Goal: Transaction & Acquisition: Purchase product/service

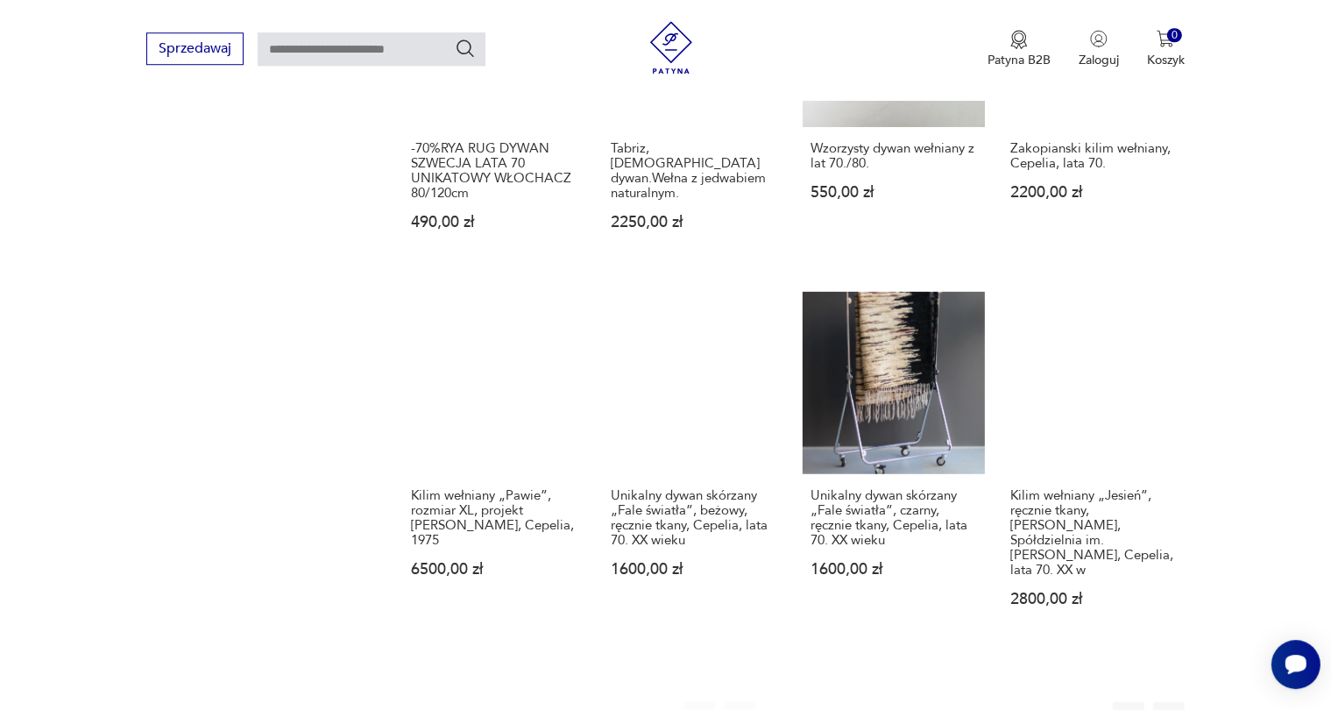
scroll to position [1229, 0]
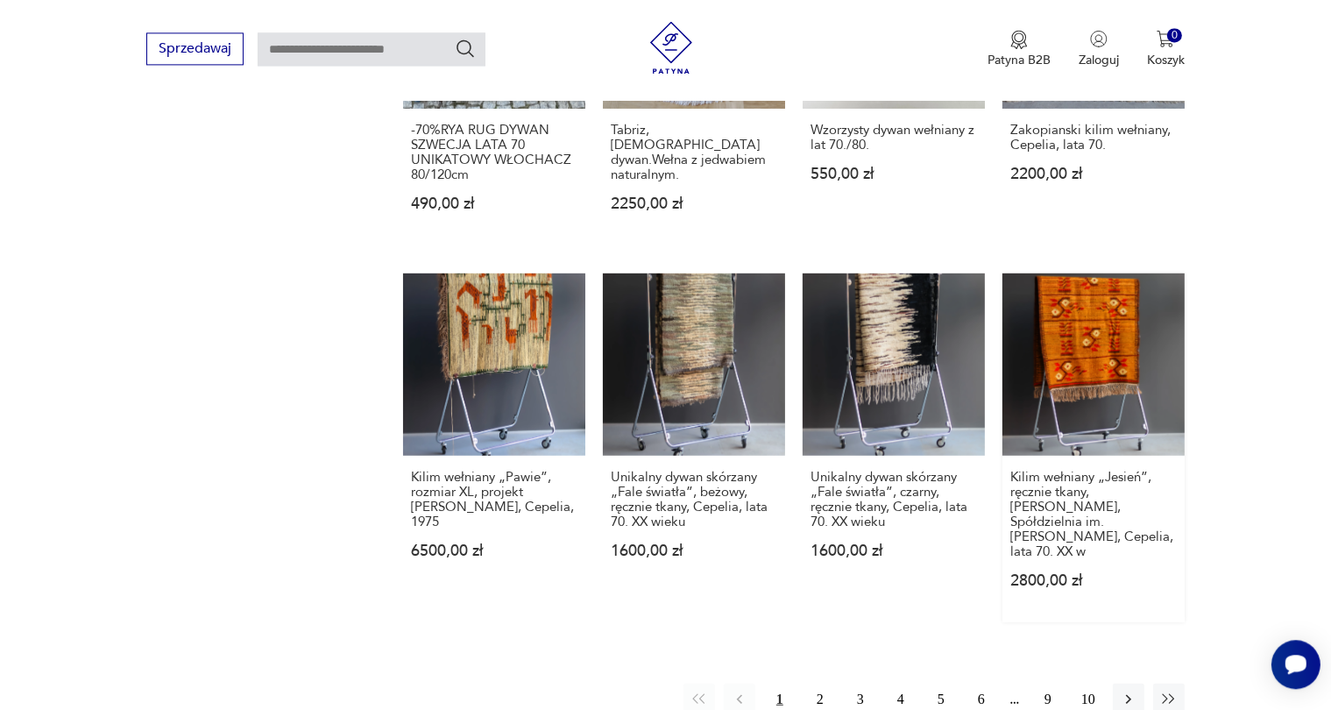
click at [1081, 295] on link "Kilim wełniany „Jesień”, ręcznie tkany, [PERSON_NAME], Spółdzielnia im. [PERSON…" at bounding box center [1093, 447] width 182 height 349
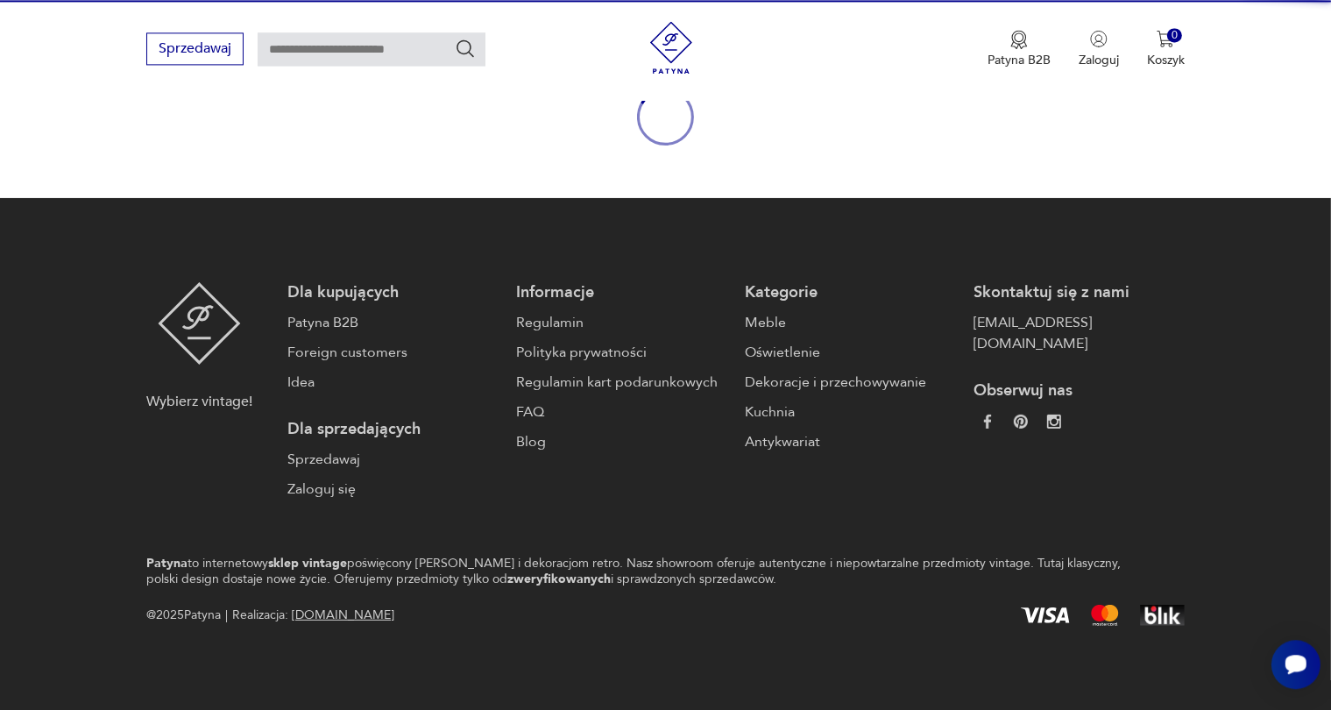
scroll to position [210, 0]
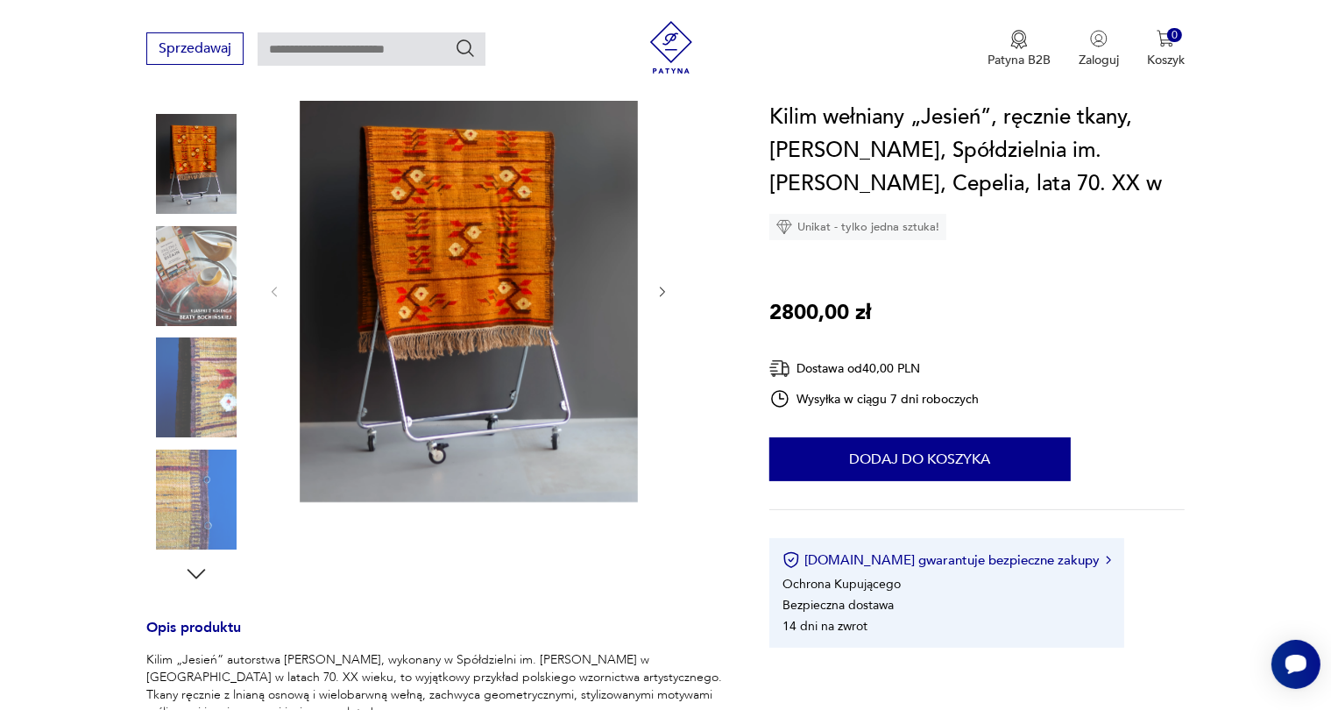
click at [662, 290] on icon "button" at bounding box center [662, 292] width 15 height 15
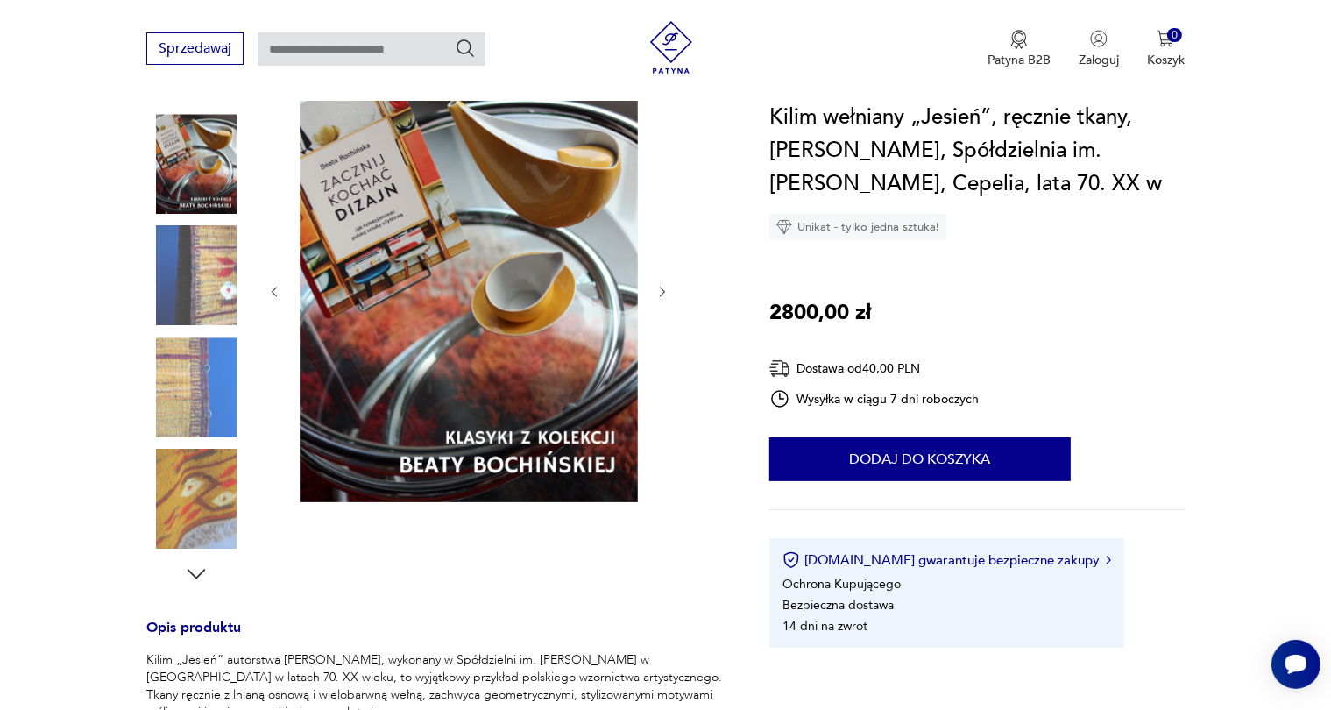
click at [662, 290] on icon "button" at bounding box center [662, 292] width 15 height 15
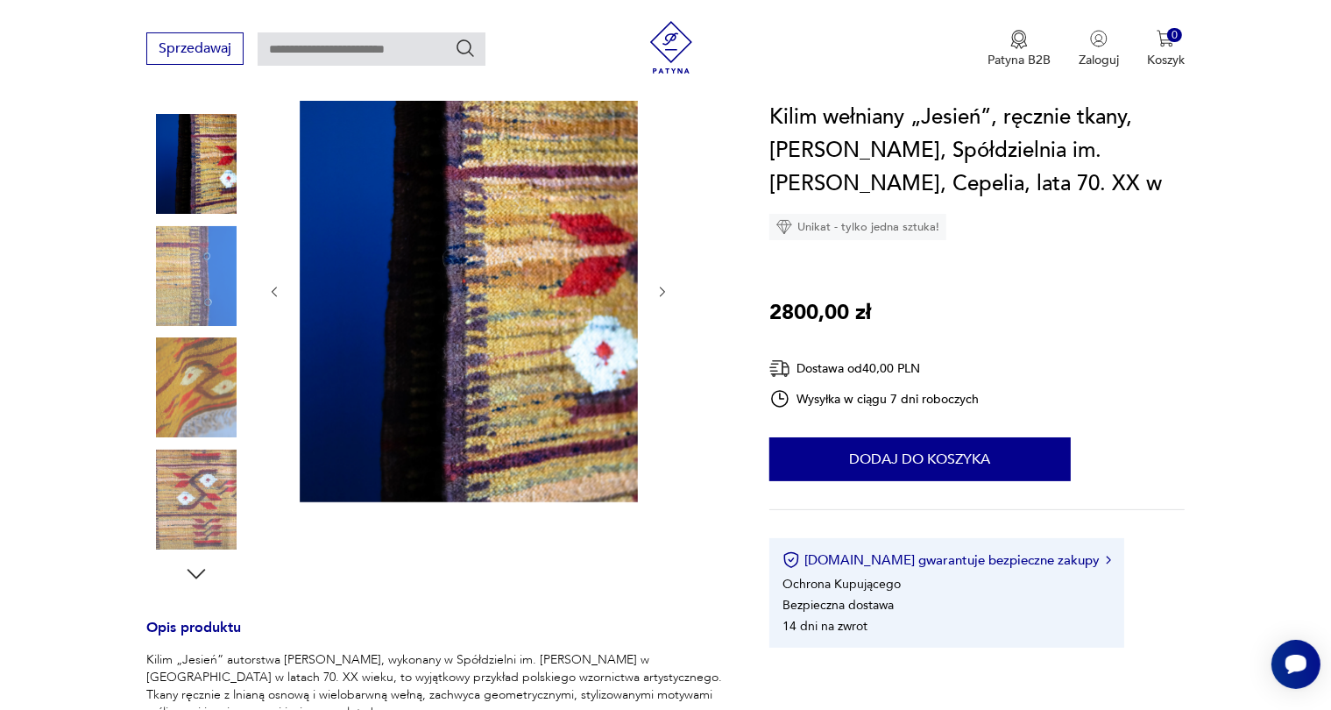
click at [662, 290] on icon "button" at bounding box center [662, 292] width 15 height 15
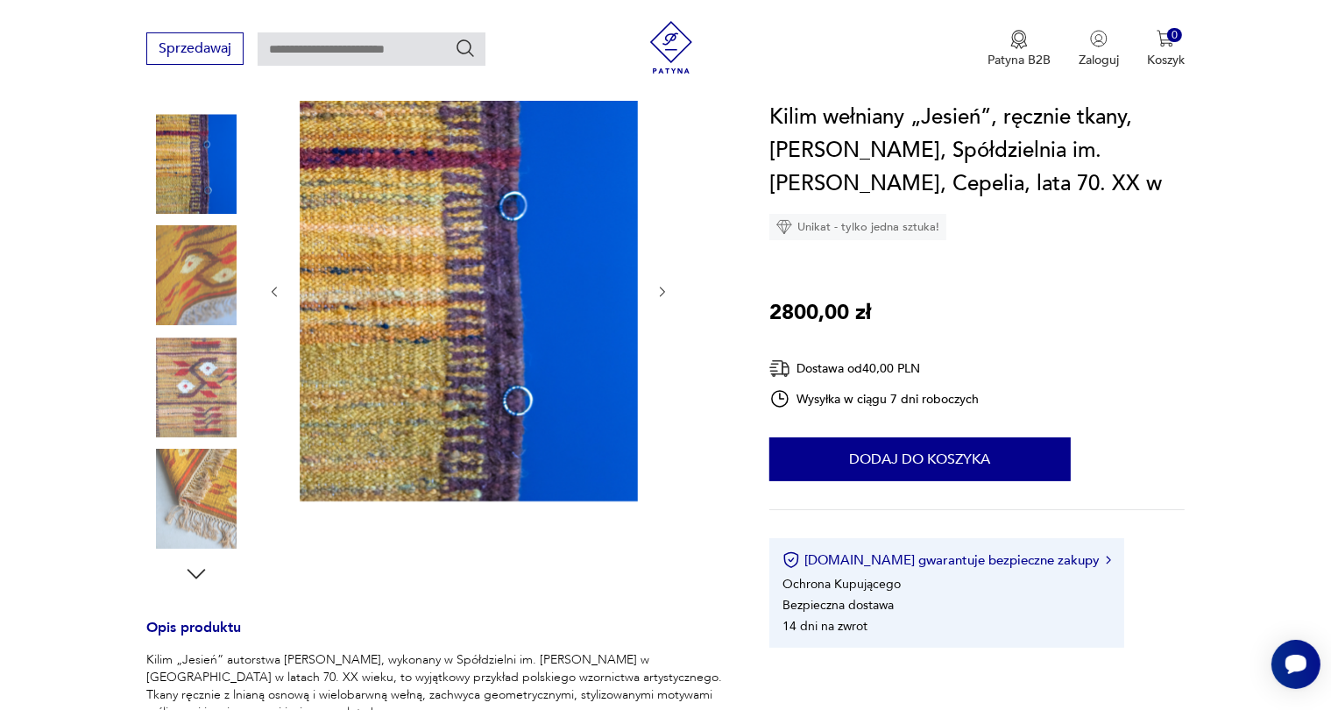
click at [661, 294] on icon "button" at bounding box center [662, 292] width 15 height 15
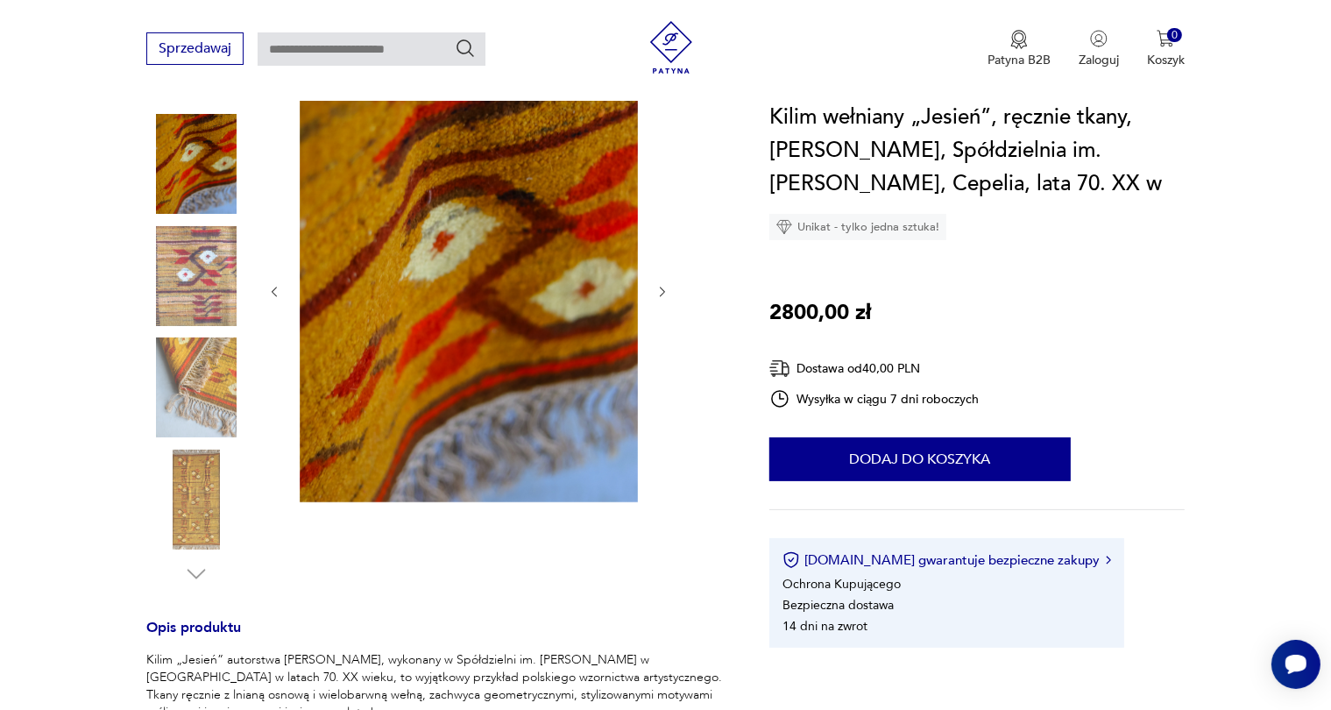
click at [661, 293] on icon "button" at bounding box center [662, 292] width 15 height 15
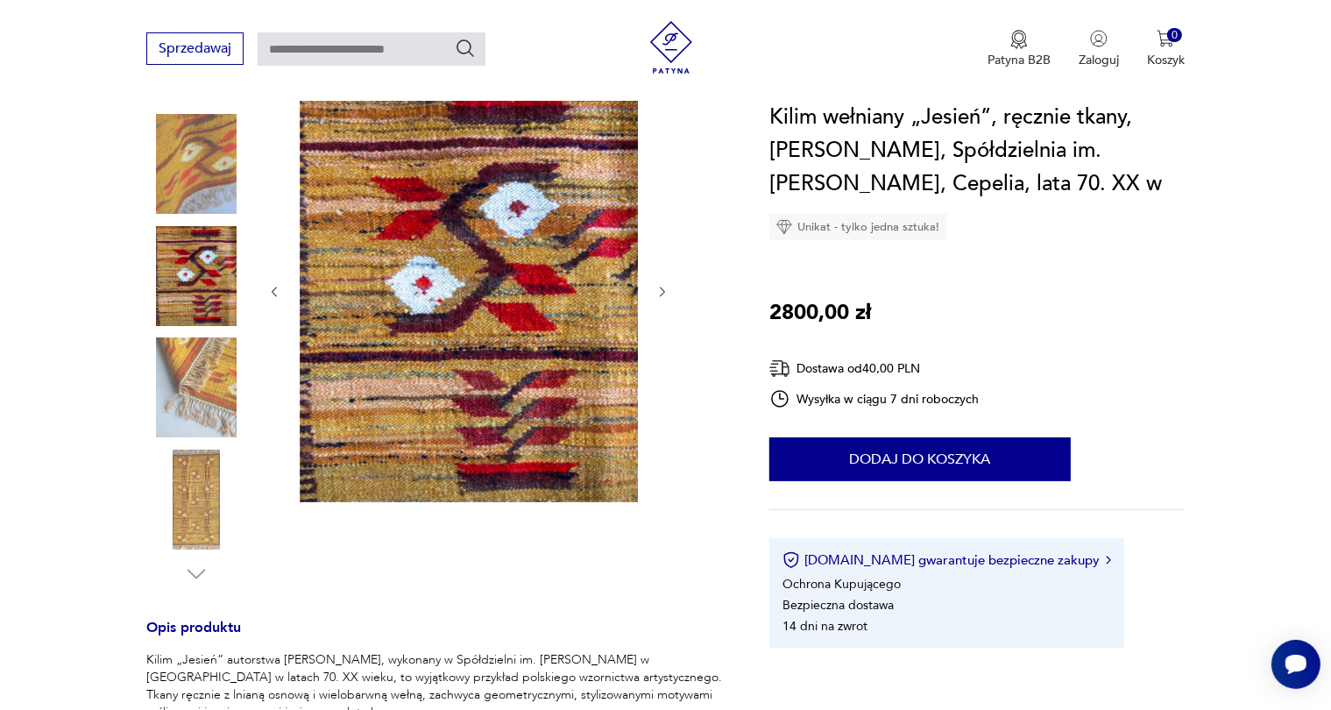
click at [661, 294] on icon "button" at bounding box center [662, 292] width 15 height 15
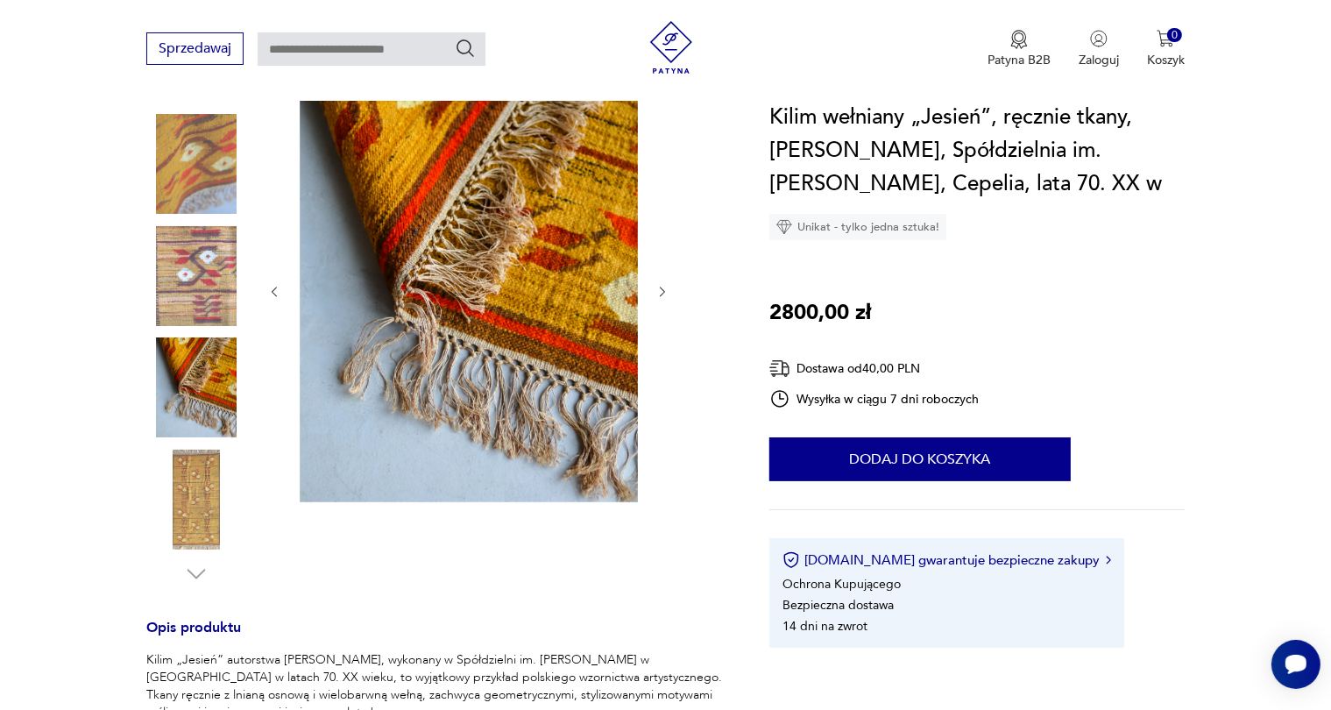
click at [661, 294] on icon "button" at bounding box center [662, 292] width 15 height 15
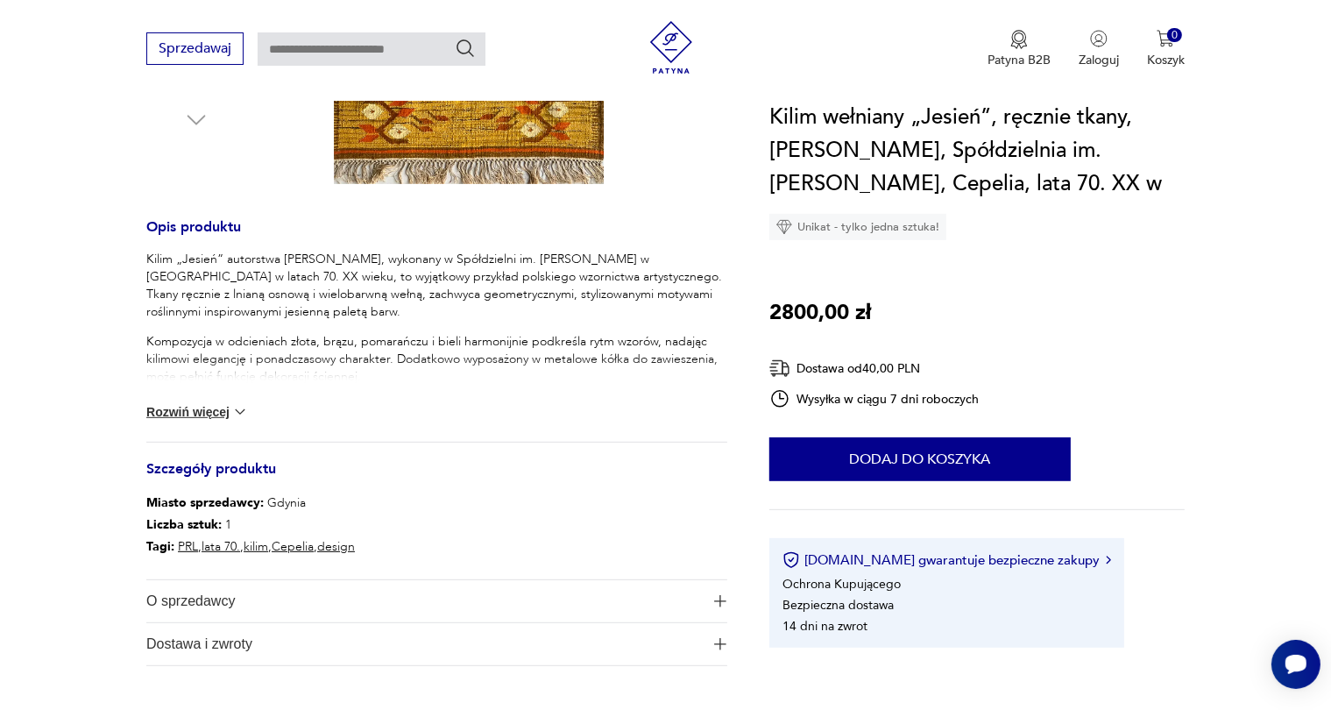
scroll to position [766, 0]
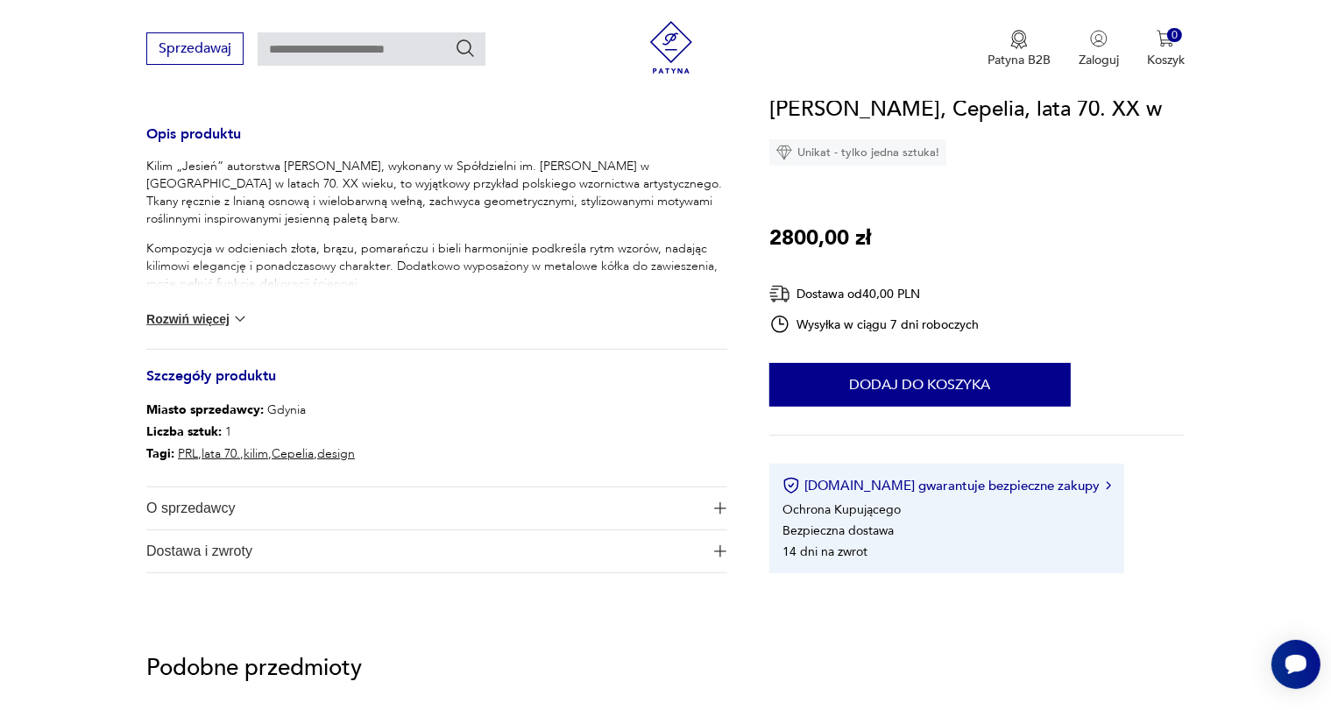
click at [202, 314] on button "Rozwiń więcej" at bounding box center [197, 319] width 102 height 18
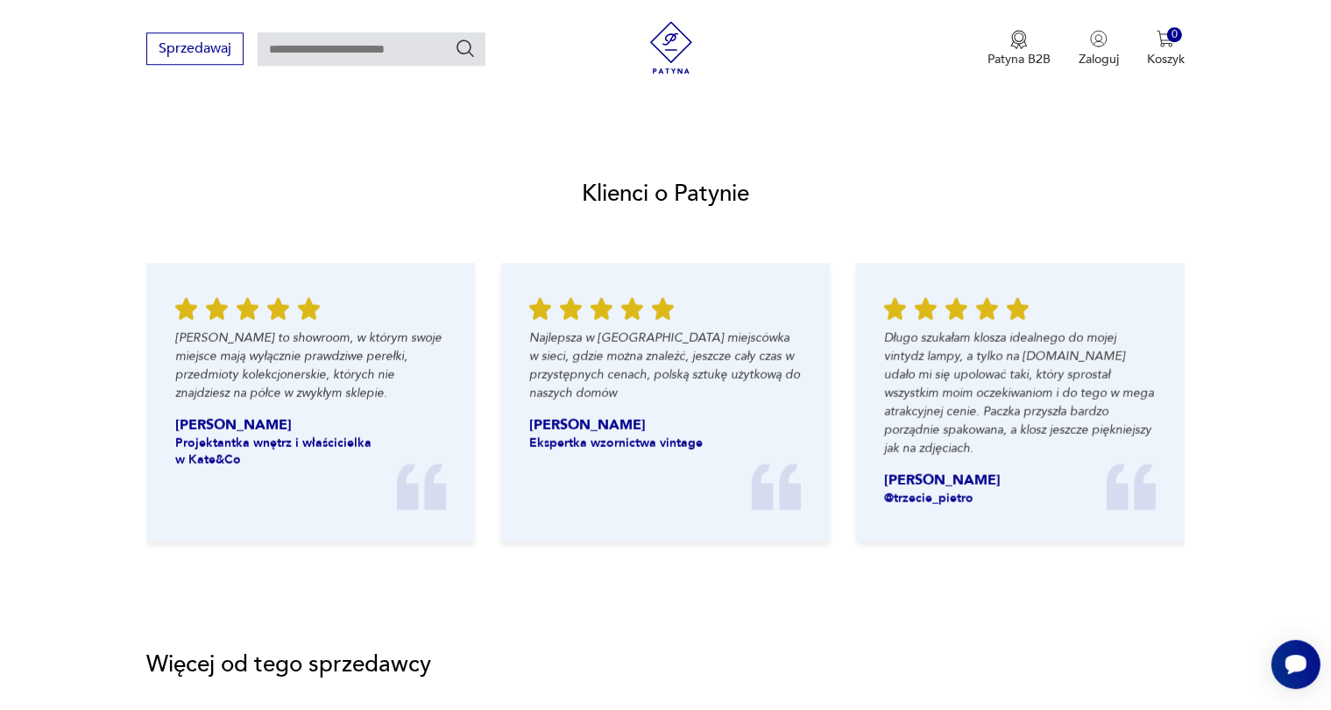
scroll to position [2061, 0]
